Goal: Navigation & Orientation: Find specific page/section

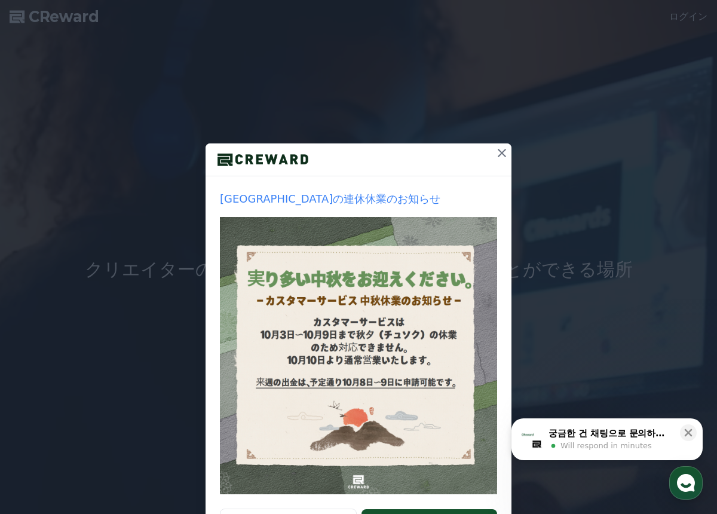
click at [500, 151] on icon at bounding box center [502, 153] width 8 height 8
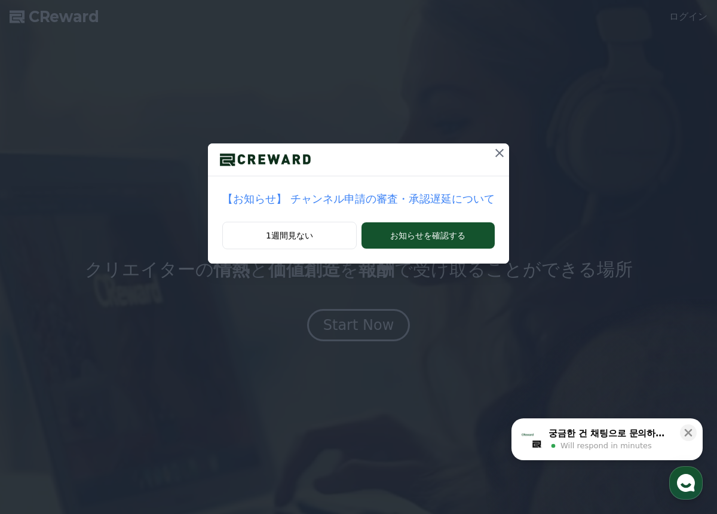
click at [494, 152] on icon at bounding box center [500, 153] width 14 height 14
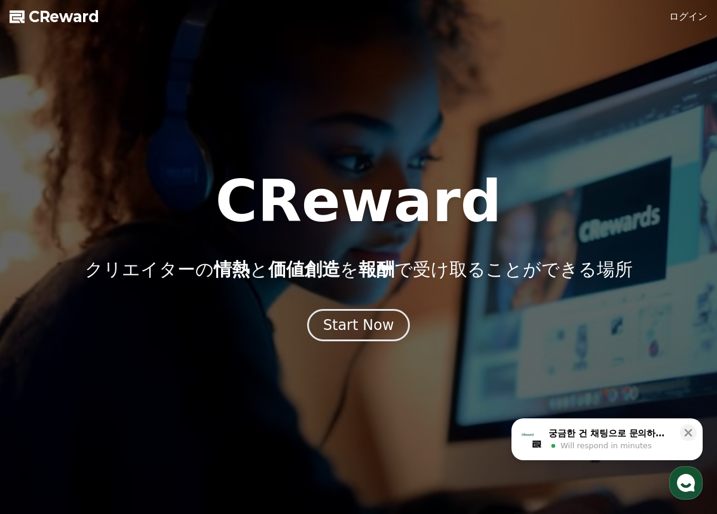
click at [679, 14] on link "ログイン" at bounding box center [689, 17] width 38 height 14
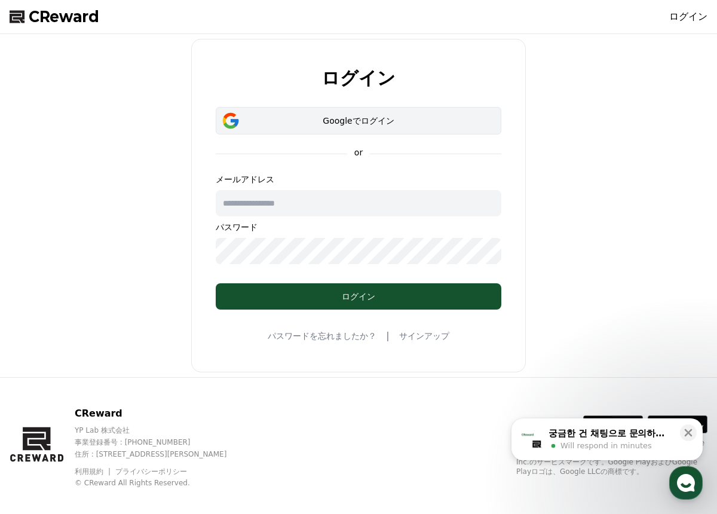
click at [380, 125] on div "Googleでログイン" at bounding box center [358, 121] width 251 height 12
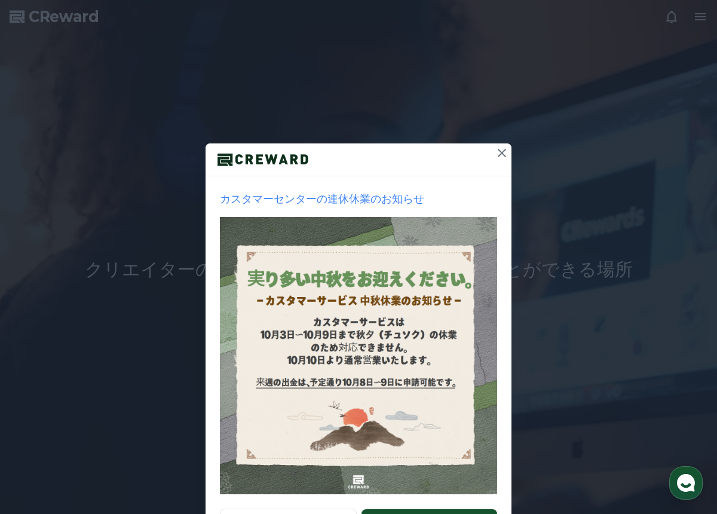
click at [496, 151] on icon at bounding box center [502, 153] width 14 height 14
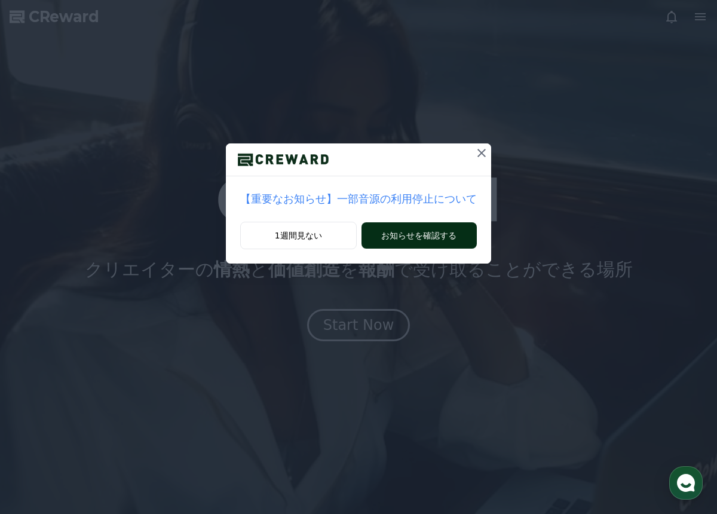
click at [424, 243] on button "お知らせを確認する" at bounding box center [419, 235] width 115 height 26
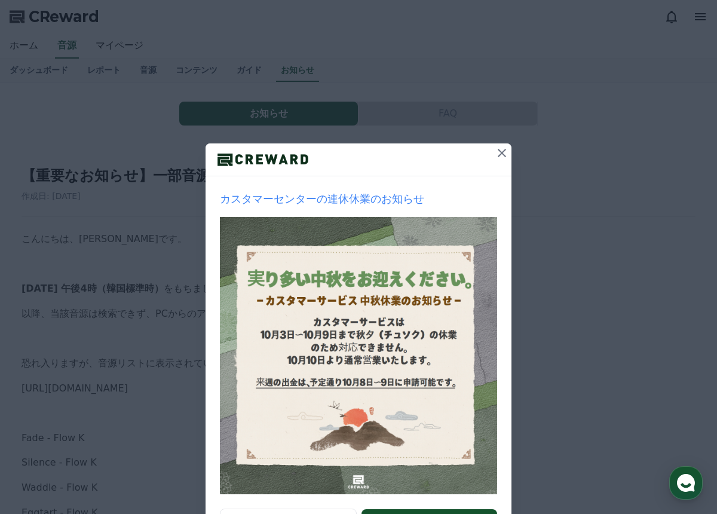
click at [501, 154] on icon at bounding box center [502, 153] width 8 height 8
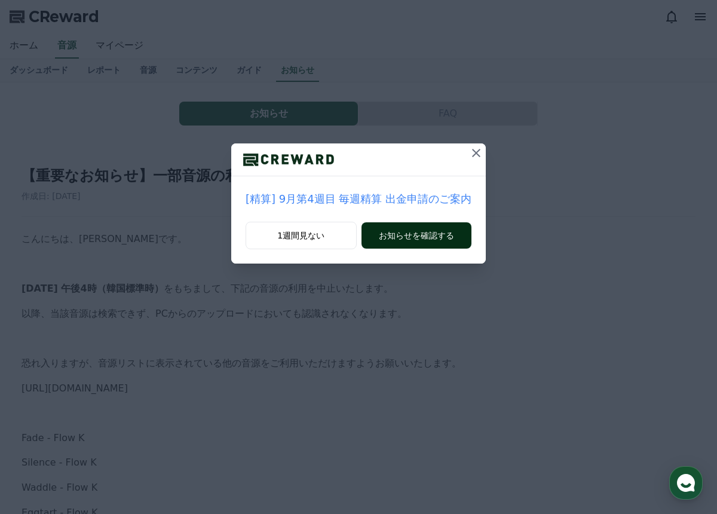
click at [431, 239] on button "お知らせを確認する" at bounding box center [417, 235] width 110 height 26
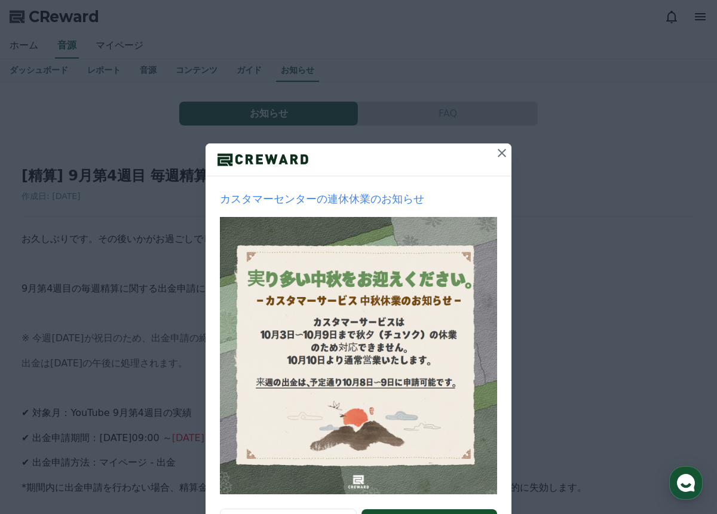
click at [499, 153] on icon at bounding box center [502, 153] width 14 height 14
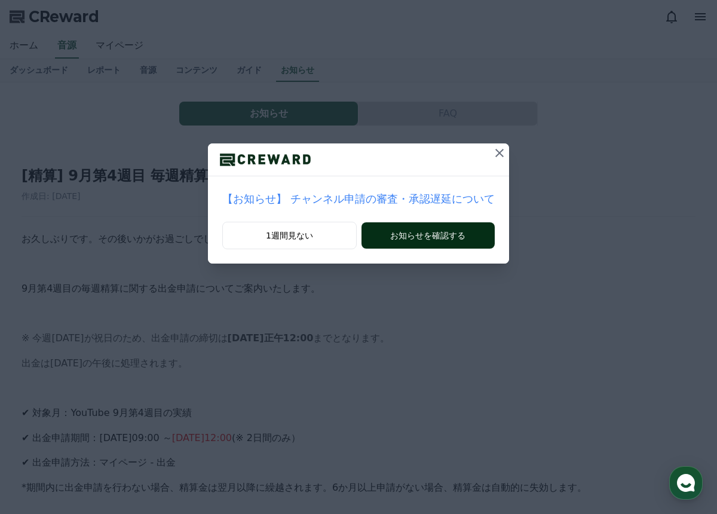
click at [454, 237] on button "お知らせを確認する" at bounding box center [428, 235] width 133 height 26
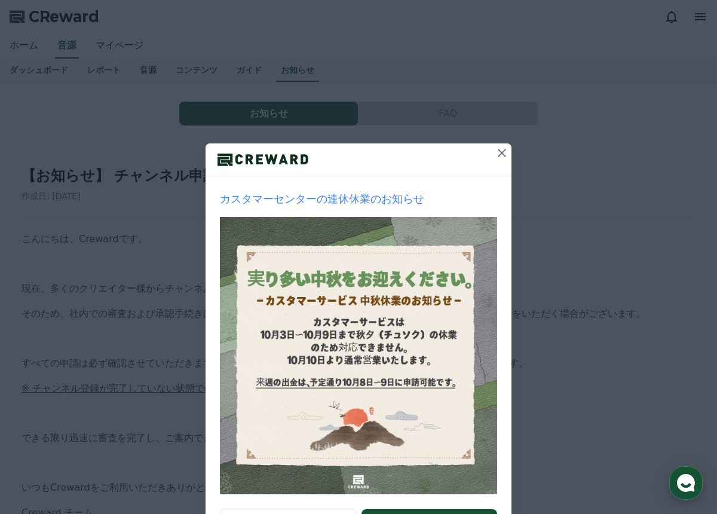
click at [503, 152] on icon at bounding box center [502, 153] width 8 height 8
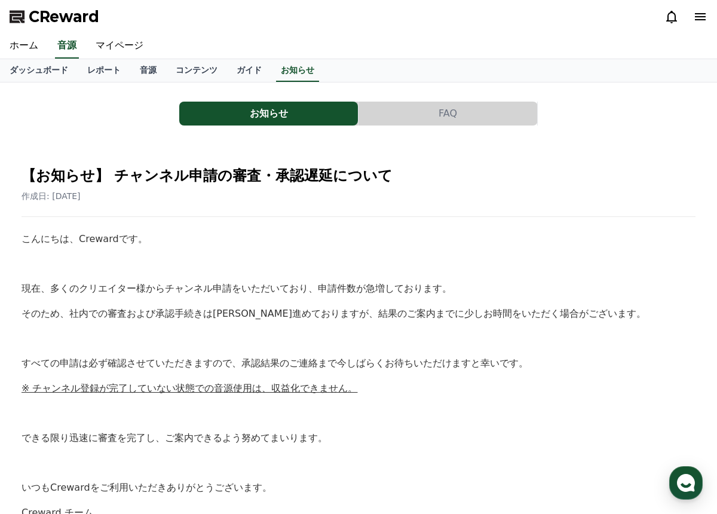
click at [698, 21] on icon at bounding box center [701, 17] width 14 height 14
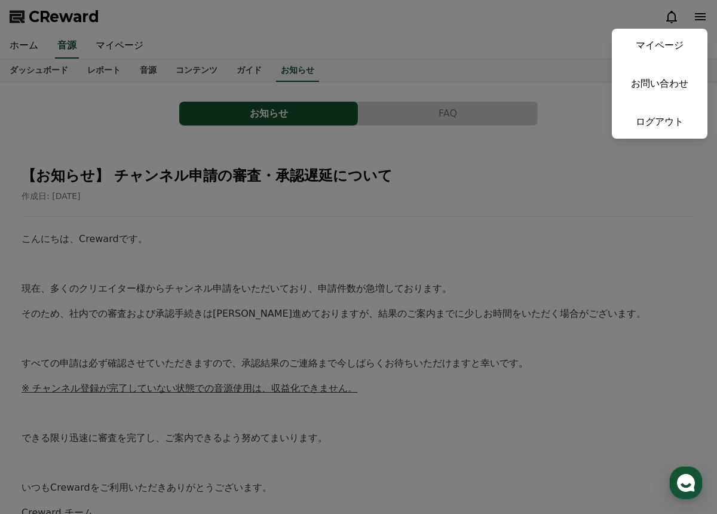
click at [485, 47] on button "close" at bounding box center [358, 257] width 717 height 514
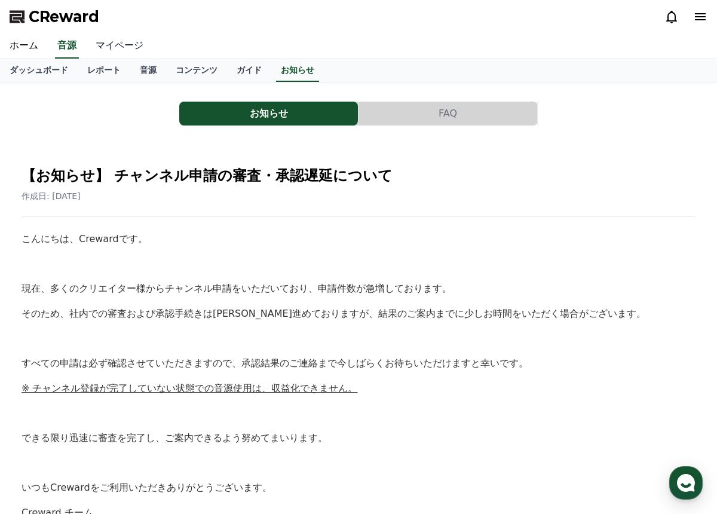
click at [124, 42] on link "マイページ" at bounding box center [119, 45] width 67 height 25
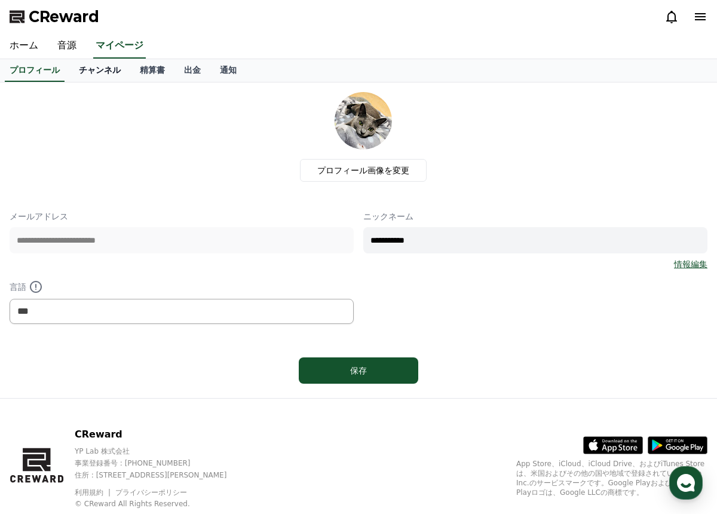
click at [109, 68] on link "チャンネル" at bounding box center [99, 70] width 61 height 23
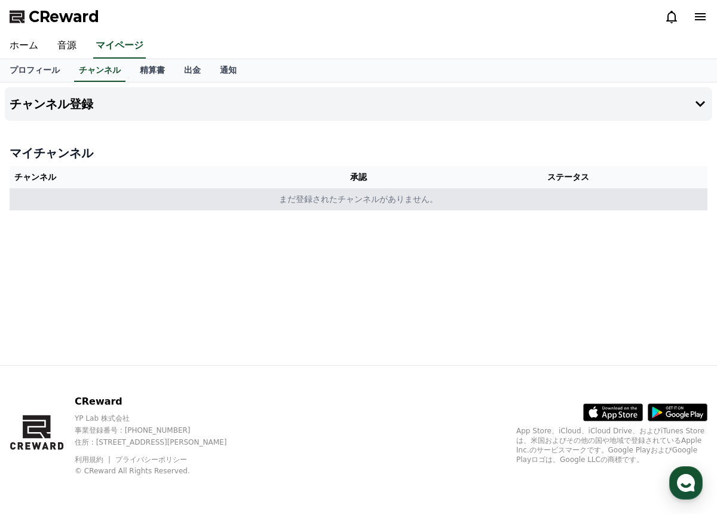
click at [372, 194] on td "まだ登録されたチャンネルがありません。" at bounding box center [359, 199] width 698 height 22
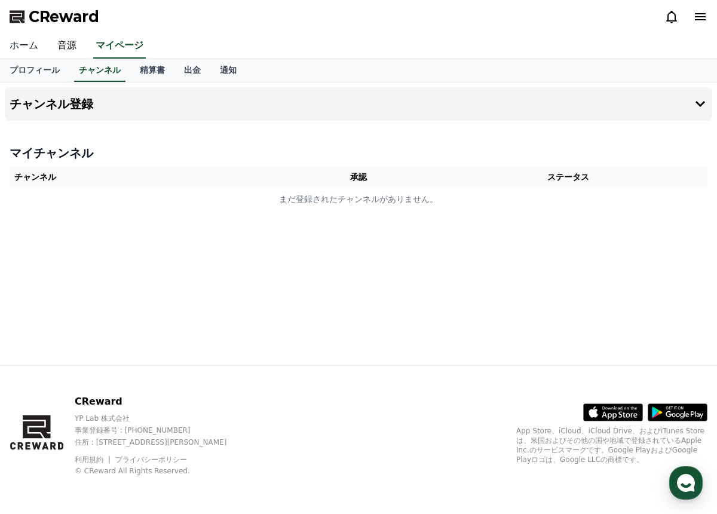
click at [26, 47] on link "ホーム" at bounding box center [24, 45] width 48 height 25
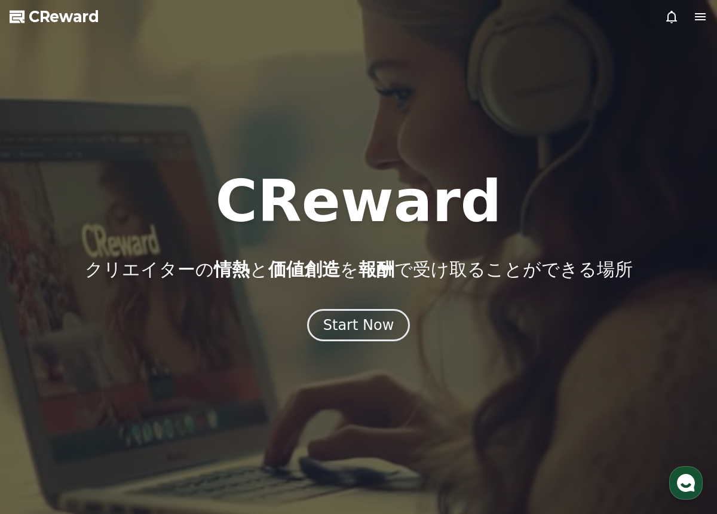
click at [691, 17] on div at bounding box center [686, 17] width 43 height 14
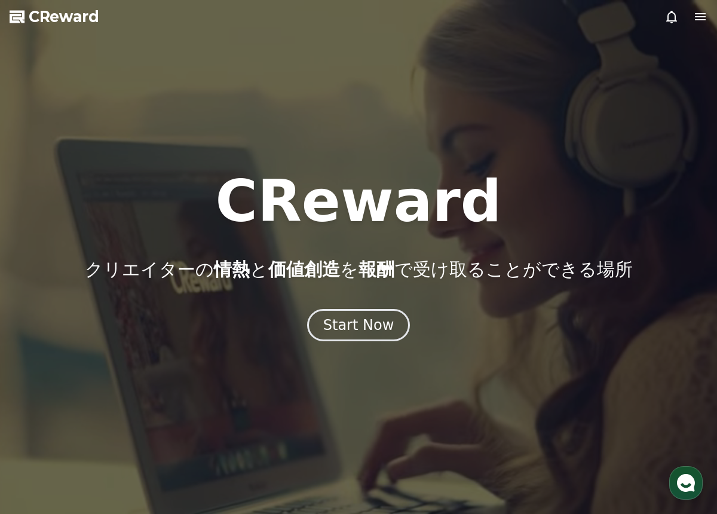
click at [697, 18] on icon at bounding box center [701, 17] width 14 height 14
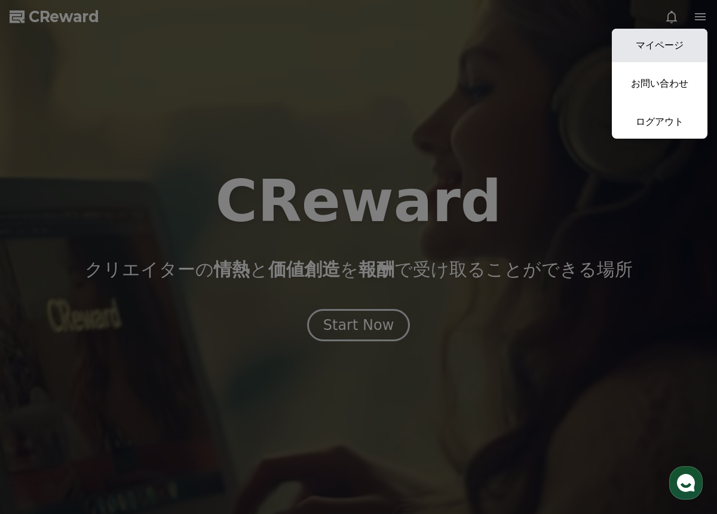
click at [664, 54] on link "マイページ" at bounding box center [660, 45] width 96 height 33
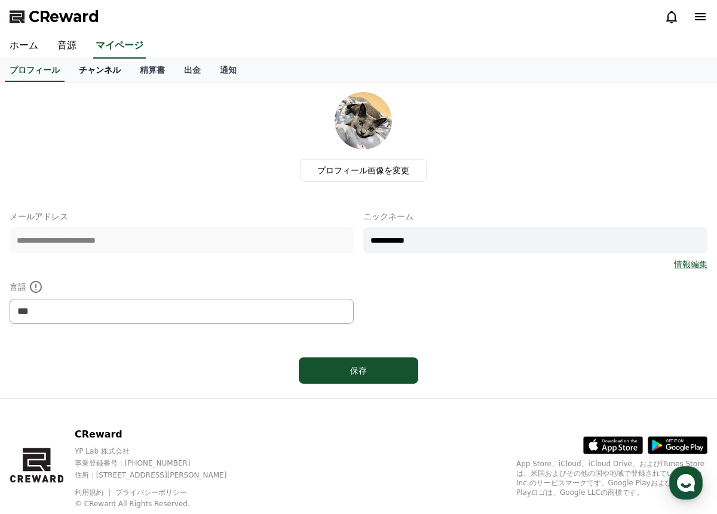
click at [102, 70] on link "チャンネル" at bounding box center [99, 70] width 61 height 23
